Goal: Entertainment & Leisure: Participate in discussion

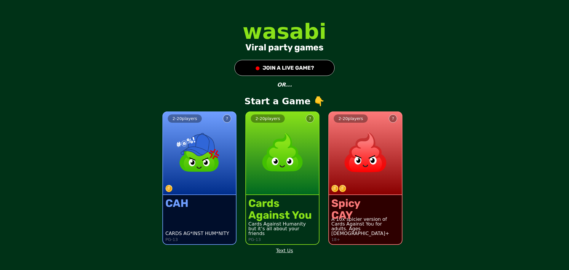
click at [301, 220] on div "Against You" at bounding box center [279, 215] width 63 height 12
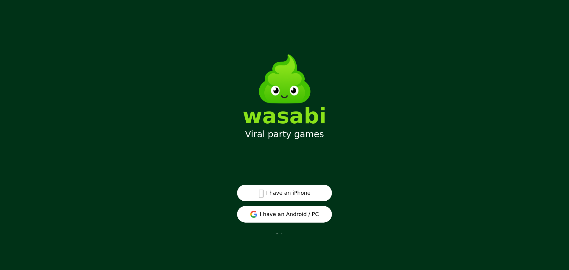
click at [286, 213] on button "I have an Android / PC" at bounding box center [284, 214] width 95 height 17
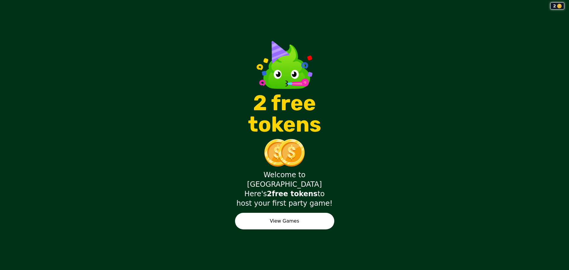
click at [315, 213] on button "View Games" at bounding box center [284, 221] width 99 height 17
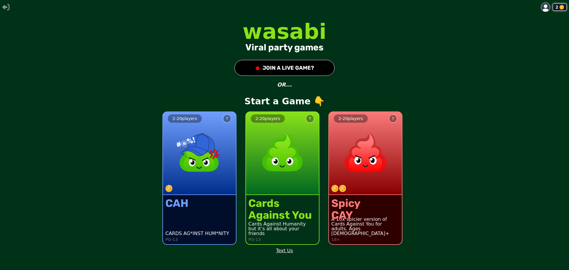
click at [294, 226] on div "Cards Against Humanity" at bounding box center [282, 224] width 68 height 5
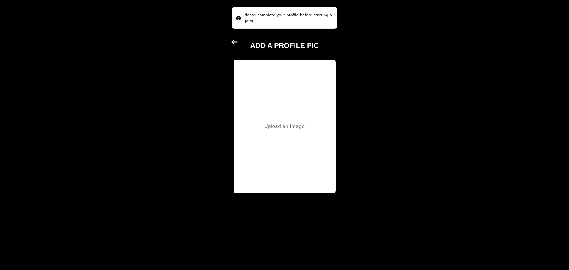
click at [266, 111] on div "Upload an image" at bounding box center [285, 126] width 102 height 133
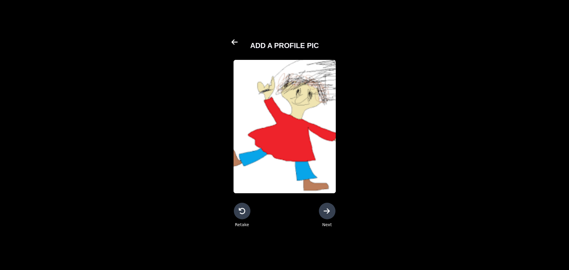
click at [323, 218] on div at bounding box center [327, 211] width 17 height 17
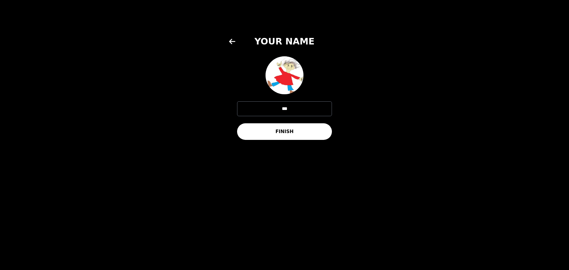
click at [284, 106] on input "***" at bounding box center [284, 108] width 95 height 15
click at [288, 108] on input "***" at bounding box center [284, 108] width 95 height 15
type input "*"
type input "********"
click at [287, 134] on button "FINISH" at bounding box center [284, 131] width 95 height 17
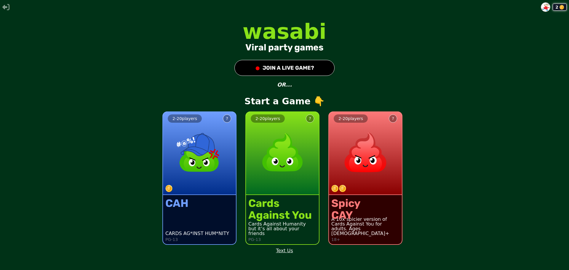
click at [295, 175] on img at bounding box center [282, 152] width 52 height 52
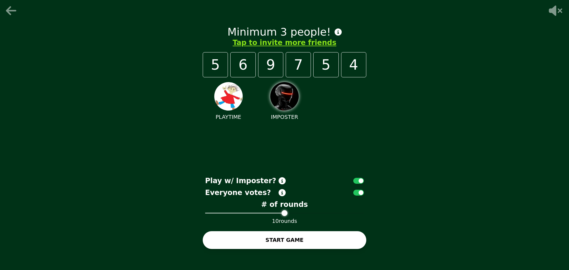
click at [357, 232] on button "START GAME" at bounding box center [285, 240] width 164 height 18
click at [11, 13] on icon at bounding box center [12, 11] width 14 height 12
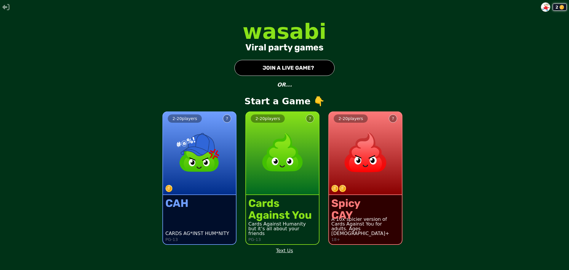
click at [312, 72] on button "● JOIN A LIVE GAME?" at bounding box center [284, 68] width 100 height 16
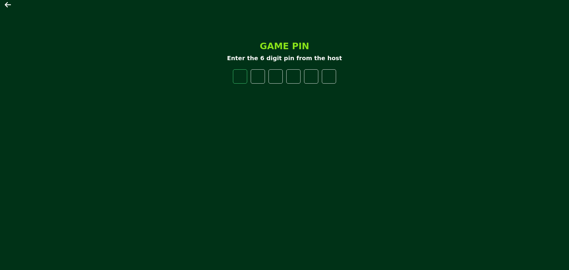
type input "*"
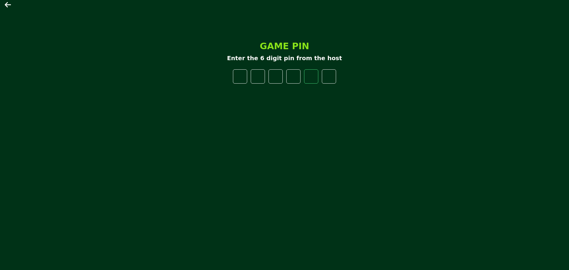
type input "*"
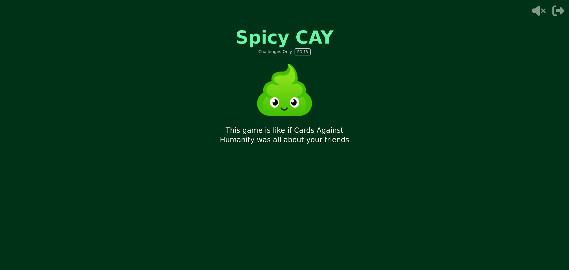
click at [342, 98] on div "Spicy CAY Challenges Only PG-13 This game is like if Cards Against Humanity was…" at bounding box center [285, 135] width 178 height 237
click at [360, 132] on p "Every round a hot seat player is selected and a prompt pops up about th" at bounding box center [285, 135] width 164 height 19
click at [361, 133] on p "Every round a hot seat player is selected and a prompt pops up about them" at bounding box center [285, 140] width 164 height 28
click at [325, 141] on p "If the impostor is voted, the hot seat loses -500 points" at bounding box center [285, 135] width 164 height 19
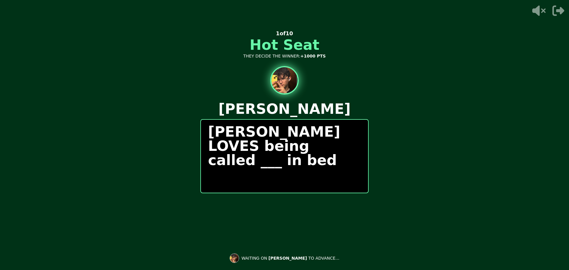
click at [301, 162] on div "Rowan Kay LOVES being called ___ in bed" at bounding box center [284, 156] width 168 height 74
drag, startPoint x: 301, startPoint y: 156, endPoint x: 301, endPoint y: 162, distance: 6.2
click at [301, 162] on div "Rowan Kay LOVES being called ___ in bed" at bounding box center [284, 156] width 168 height 74
click at [300, 143] on p "Rowan Kay LOVES being called ___ in bed" at bounding box center [284, 145] width 153 height 43
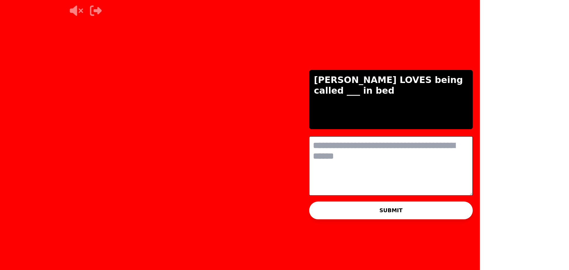
click at [309, 203] on button "SUBMIT" at bounding box center [391, 211] width 164 height 18
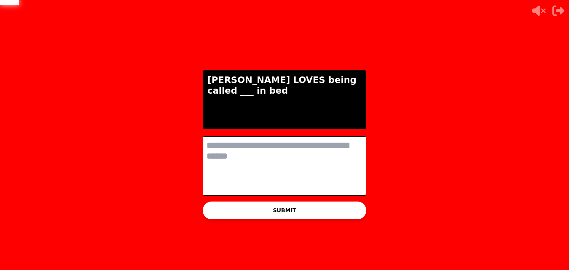
click at [299, 170] on textarea at bounding box center [285, 165] width 164 height 59
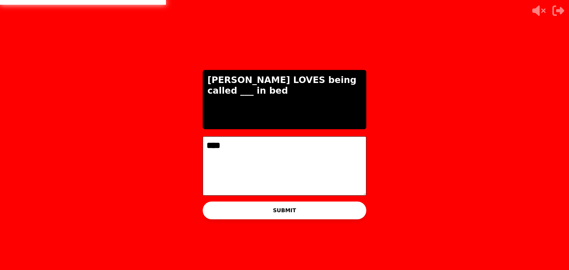
type textarea "****"
click at [328, 213] on button "SUBMIT" at bounding box center [285, 211] width 164 height 18
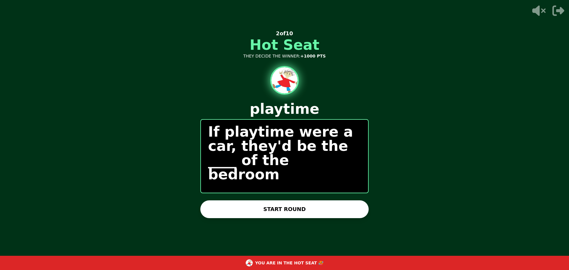
click at [300, 215] on button "START ROUND" at bounding box center [284, 209] width 168 height 18
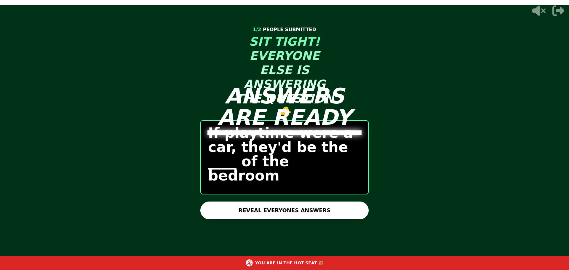
click at [353, 205] on button "REVEAL EVERYONES ANSWERS" at bounding box center [284, 211] width 168 height 18
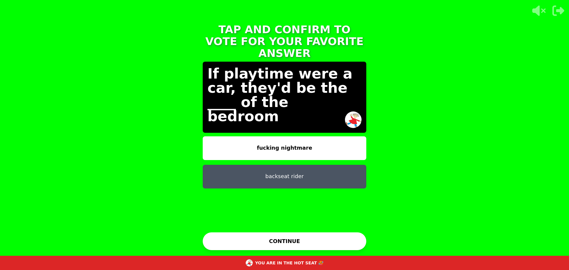
click at [300, 143] on button "fucking nightmare" at bounding box center [285, 148] width 164 height 24
click at [321, 141] on button "fucking nightmare" at bounding box center [285, 148] width 164 height 24
click at [324, 239] on button "CONTINUE" at bounding box center [285, 241] width 164 height 18
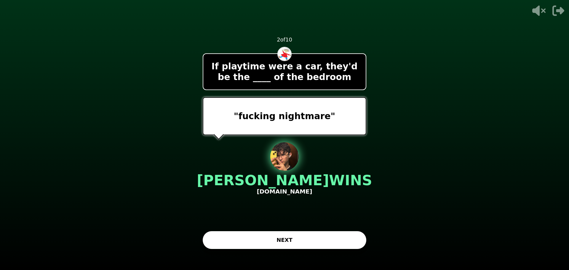
click at [315, 240] on button "NEXT" at bounding box center [285, 240] width 164 height 18
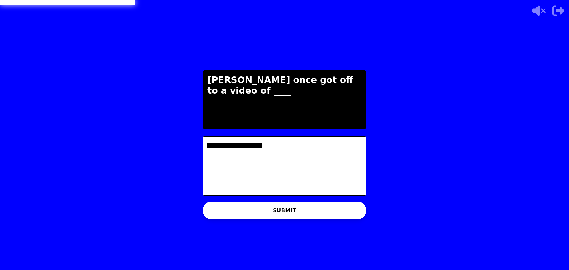
type textarea "**********"
click at [352, 213] on button "SUBMIT" at bounding box center [285, 211] width 164 height 18
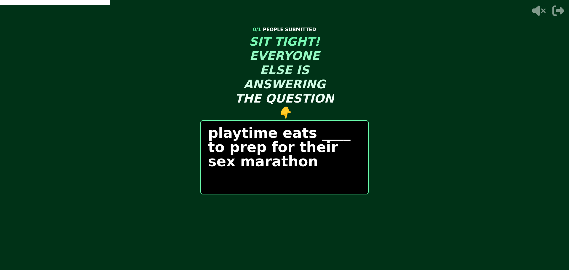
click at [348, 212] on div "START ROUND" at bounding box center [284, 211] width 168 height 18
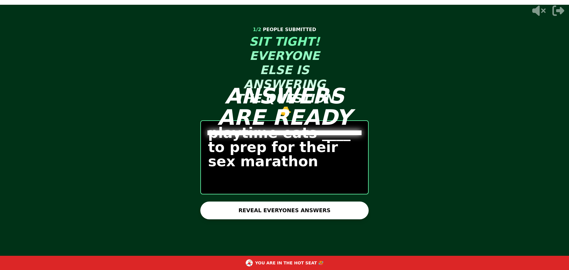
click at [268, 212] on button "REVEAL EVERYONES ANSWERS" at bounding box center [284, 211] width 168 height 18
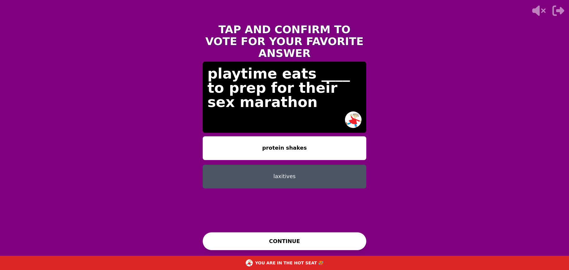
click at [285, 167] on button "laxitives" at bounding box center [285, 177] width 164 height 24
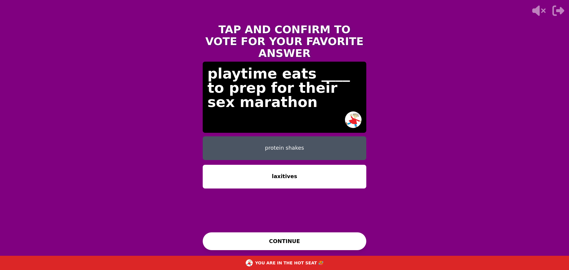
click at [290, 245] on button "CONTINUE" at bounding box center [285, 241] width 164 height 18
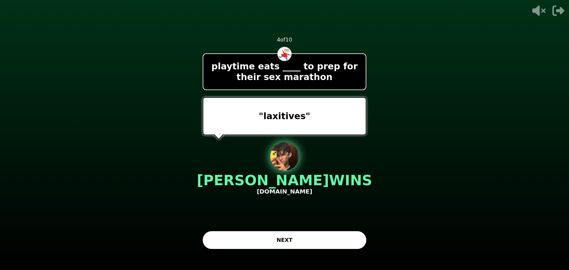
click at [315, 237] on button "NEXT" at bounding box center [285, 240] width 164 height 18
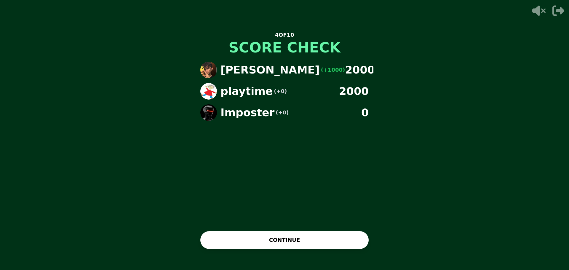
drag, startPoint x: 312, startPoint y: 243, endPoint x: 312, endPoint y: 238, distance: 5.6
click at [312, 243] on button "CONTINUE" at bounding box center [284, 240] width 168 height 18
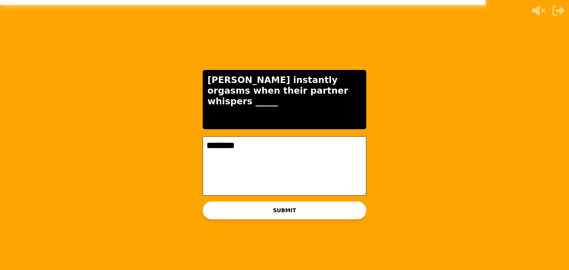
type textarea "********"
click at [298, 208] on button "SUBMIT" at bounding box center [285, 211] width 164 height 18
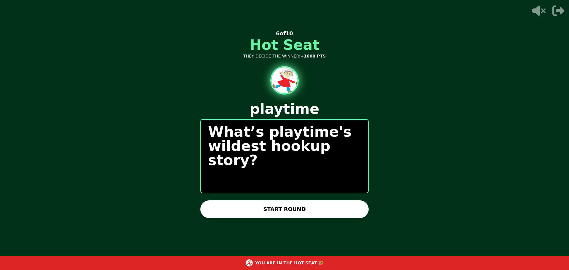
click at [296, 212] on button "START ROUND" at bounding box center [284, 209] width 168 height 18
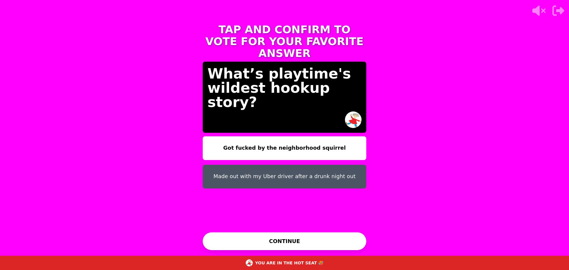
click at [344, 247] on button "CONTINUE" at bounding box center [285, 241] width 164 height 18
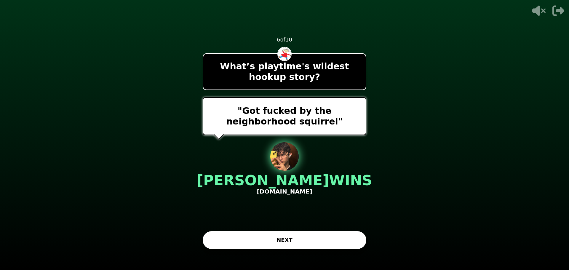
drag, startPoint x: 343, startPoint y: 243, endPoint x: 339, endPoint y: 257, distance: 14.9
click at [339, 257] on div "- 500 PTS 6 of 10 What’s playtime's wildest hookup story? "Got fucked by the ne…" at bounding box center [285, 135] width 178 height 270
click at [325, 251] on div "- 500 PTS 6 of 10 What’s playtime's wildest hookup story? "Got fucked by the ne…" at bounding box center [285, 135] width 164 height 237
click at [329, 239] on button "NEXT" at bounding box center [285, 240] width 164 height 18
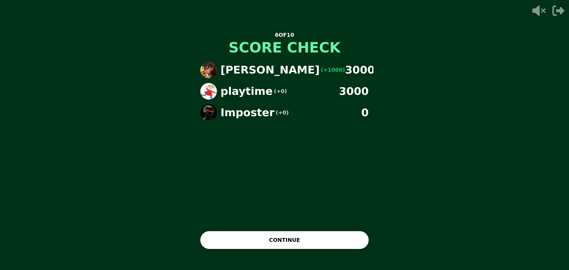
click at [295, 244] on button "CONTINUE" at bounding box center [284, 240] width 168 height 18
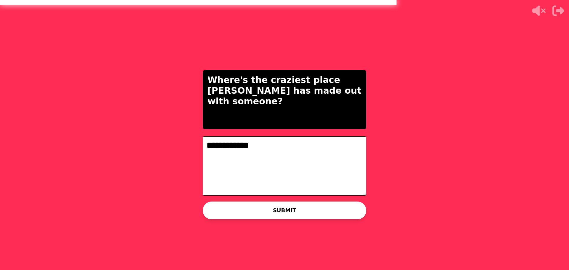
type textarea "**********"
click at [357, 208] on button "SUBMIT" at bounding box center [285, 211] width 164 height 18
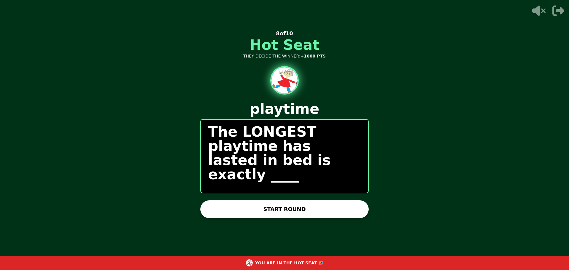
click at [330, 213] on button "START ROUND" at bounding box center [284, 209] width 168 height 18
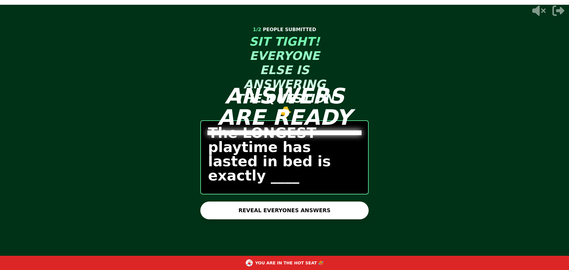
click at [274, 210] on button "REVEAL EVERYONES ANSWERS" at bounding box center [284, 211] width 168 height 18
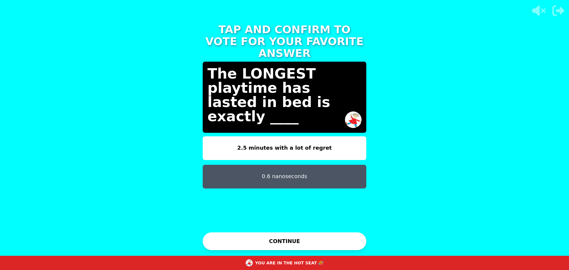
click at [342, 165] on button "0.6 nanoseconds" at bounding box center [285, 177] width 164 height 24
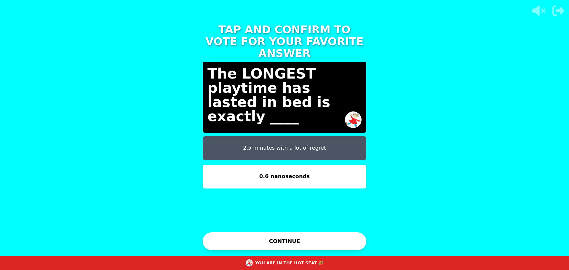
click at [333, 236] on button "CONTINUE" at bounding box center [285, 241] width 164 height 18
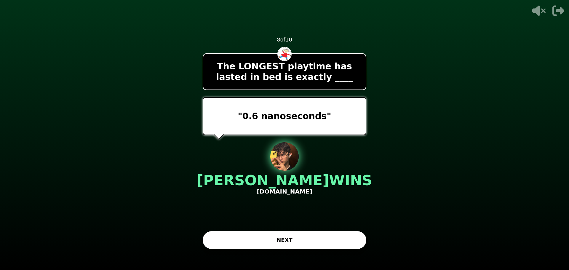
click at [291, 244] on button "NEXT" at bounding box center [285, 240] width 164 height 18
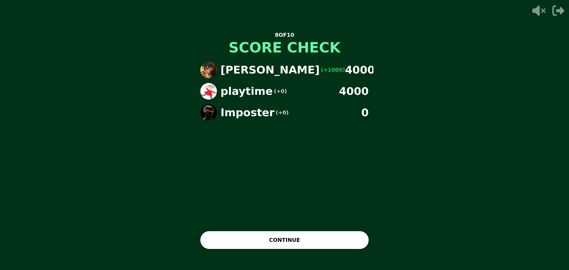
click at [261, 234] on button "CONTINUE" at bounding box center [284, 240] width 168 height 18
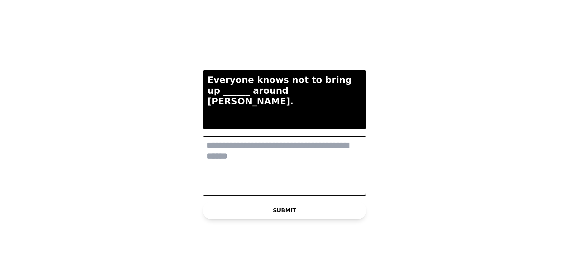
click at [219, 148] on textarea at bounding box center [285, 165] width 164 height 59
type textarea "****"
click at [316, 207] on button "SUBMIT" at bounding box center [285, 211] width 164 height 18
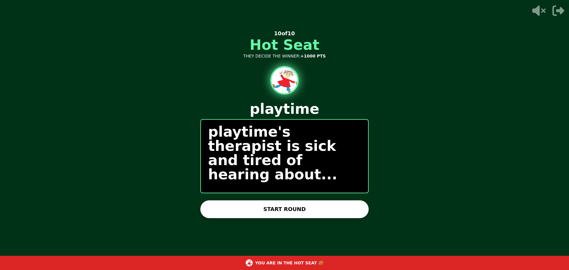
click at [268, 205] on button "START ROUND" at bounding box center [284, 209] width 168 height 18
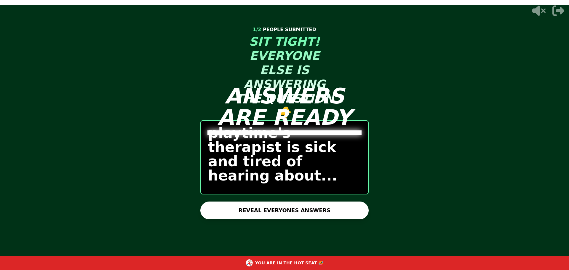
click at [293, 208] on button "REVEAL EVERYONES ANSWERS" at bounding box center [284, 211] width 168 height 18
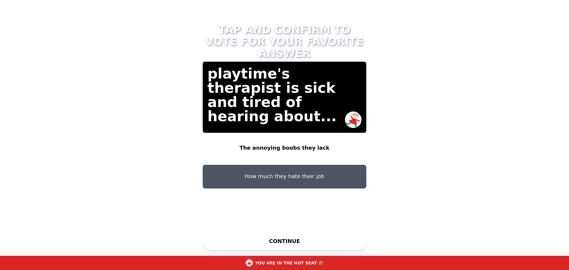
click at [246, 136] on button "The annoying boobs they lack" at bounding box center [285, 148] width 164 height 24
drag, startPoint x: 309, startPoint y: 242, endPoint x: 310, endPoint y: 238, distance: 4.0
click at [309, 242] on button "CONTINUE" at bounding box center [285, 241] width 164 height 18
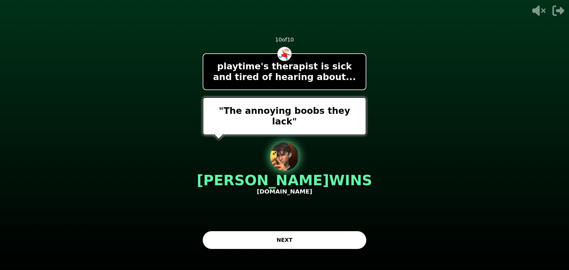
click at [314, 239] on button "NEXT" at bounding box center [285, 240] width 164 height 18
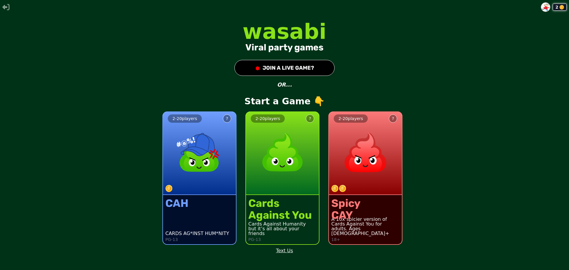
click at [263, 67] on button "● JOIN A LIVE GAME?" at bounding box center [284, 68] width 100 height 16
